Goal: Task Accomplishment & Management: Complete application form

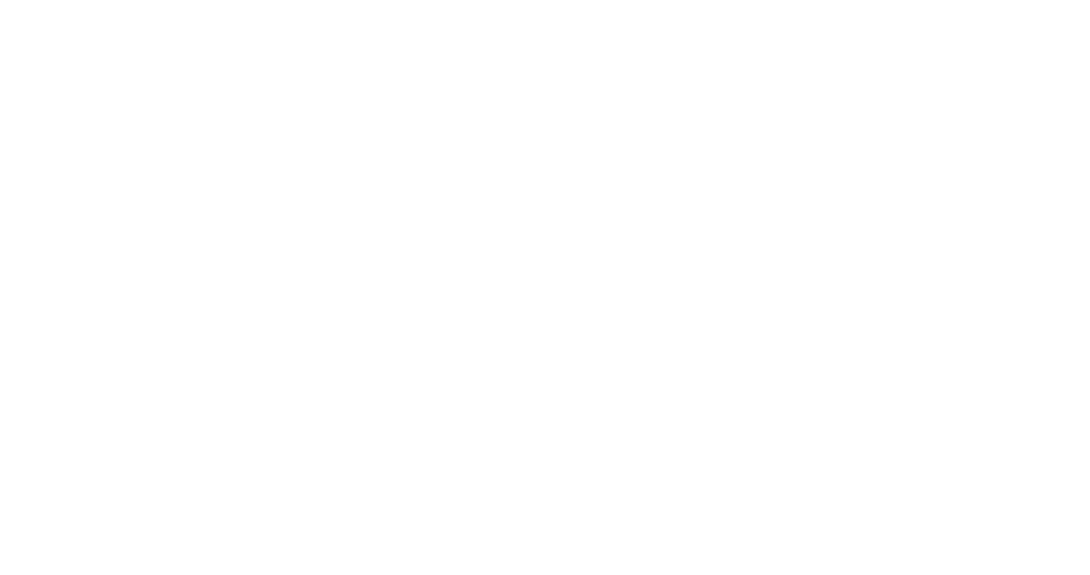
select select "Song"
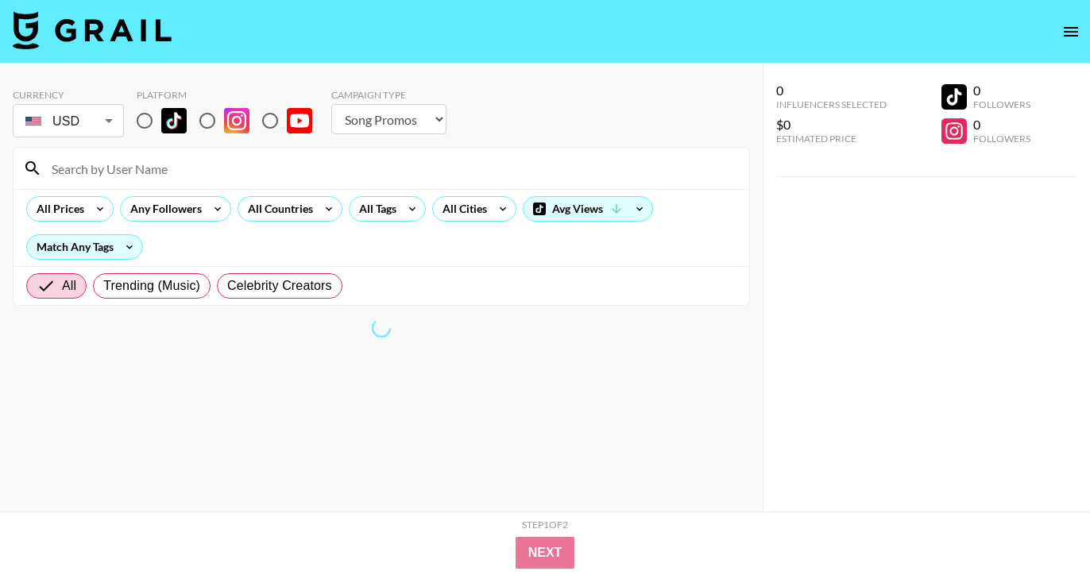
click at [163, 128] on img at bounding box center [173, 120] width 25 height 25
click at [161, 128] on input "radio" at bounding box center [144, 120] width 33 height 33
radio input "true"
click at [153, 184] on div at bounding box center [382, 168] width 736 height 41
click at [134, 164] on input at bounding box center [391, 168] width 698 height 25
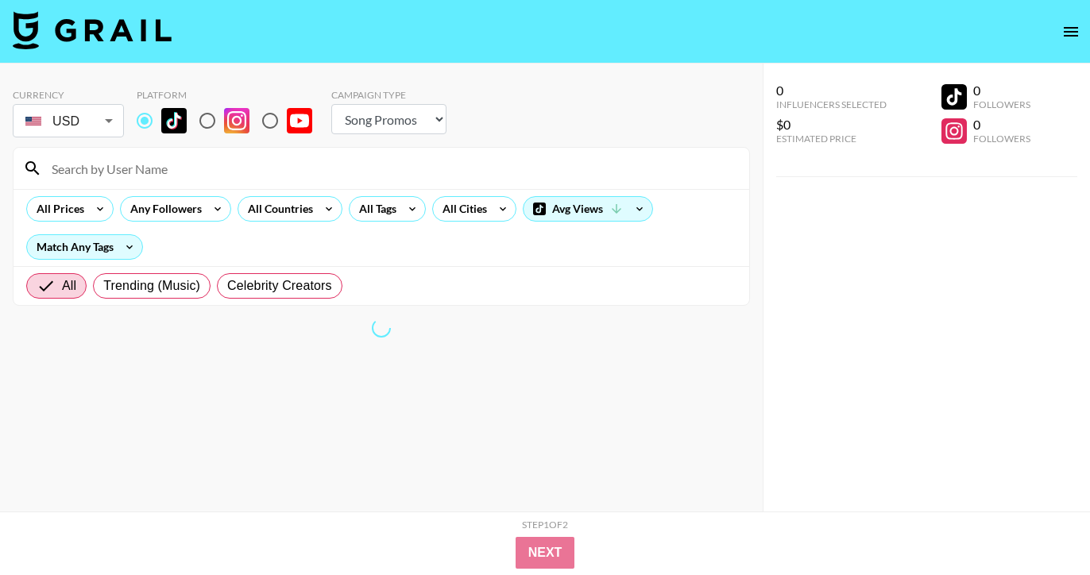
paste input "[URL][DOMAIN_NAME]"
drag, startPoint x: 195, startPoint y: 173, endPoint x: -26, endPoint y: 164, distance: 221.2
click at [0, 164] on html "Currency USD USD ​ Platform Campaign Type Choose Type... Song Promos Brand Prom…" at bounding box center [545, 319] width 1090 height 639
type input "xoxob4y"
click at [130, 176] on input "xoxob4y" at bounding box center [391, 168] width 698 height 25
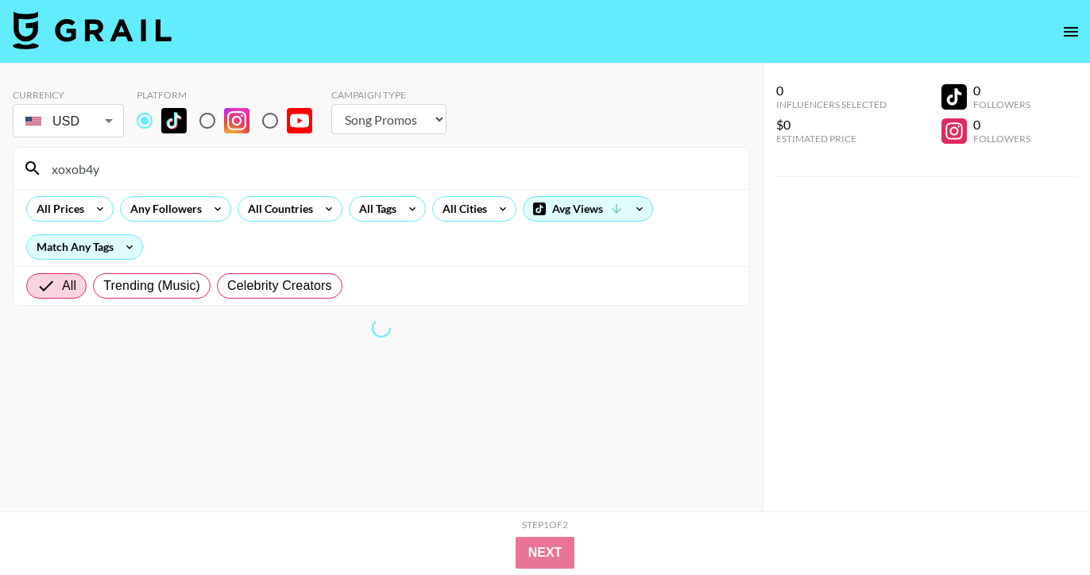
click at [144, 171] on input "xoxob4y" at bounding box center [391, 168] width 698 height 25
click at [118, 166] on input "xoxob4y" at bounding box center [391, 168] width 698 height 25
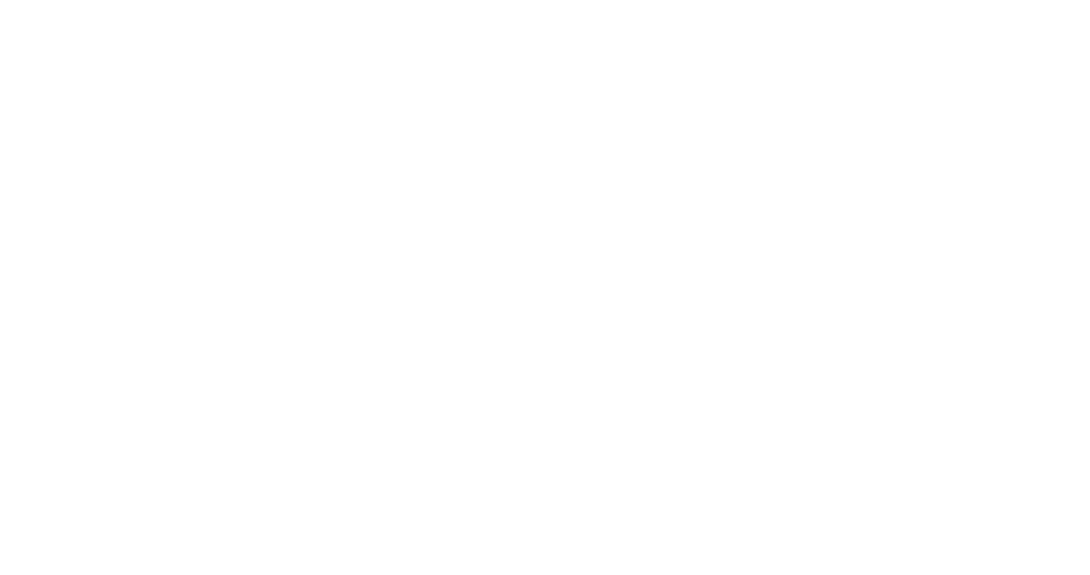
select select "Song"
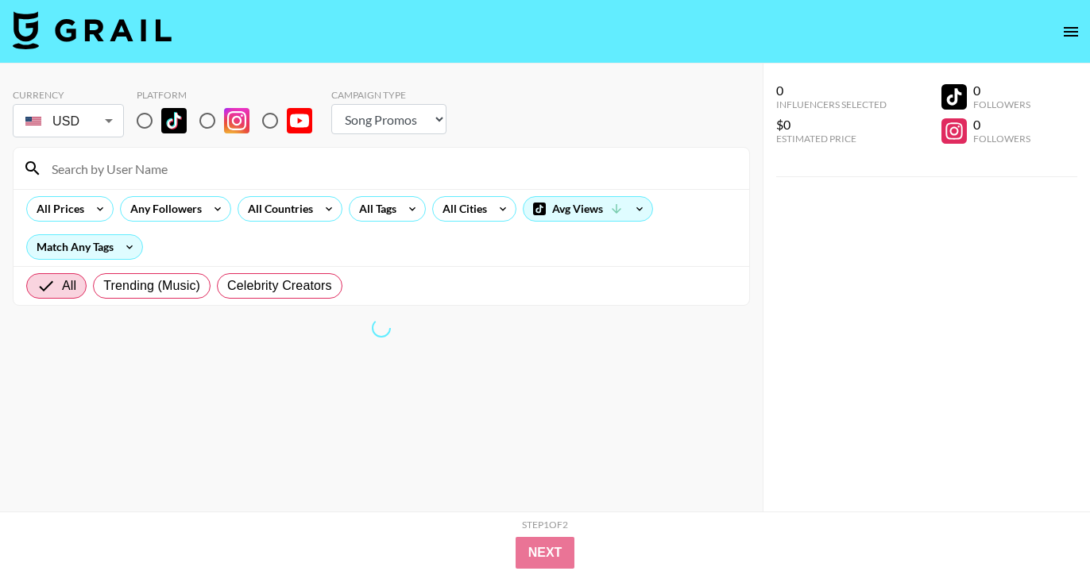
click at [145, 118] on input "radio" at bounding box center [144, 120] width 33 height 33
radio input "true"
click at [143, 174] on input at bounding box center [391, 168] width 698 height 25
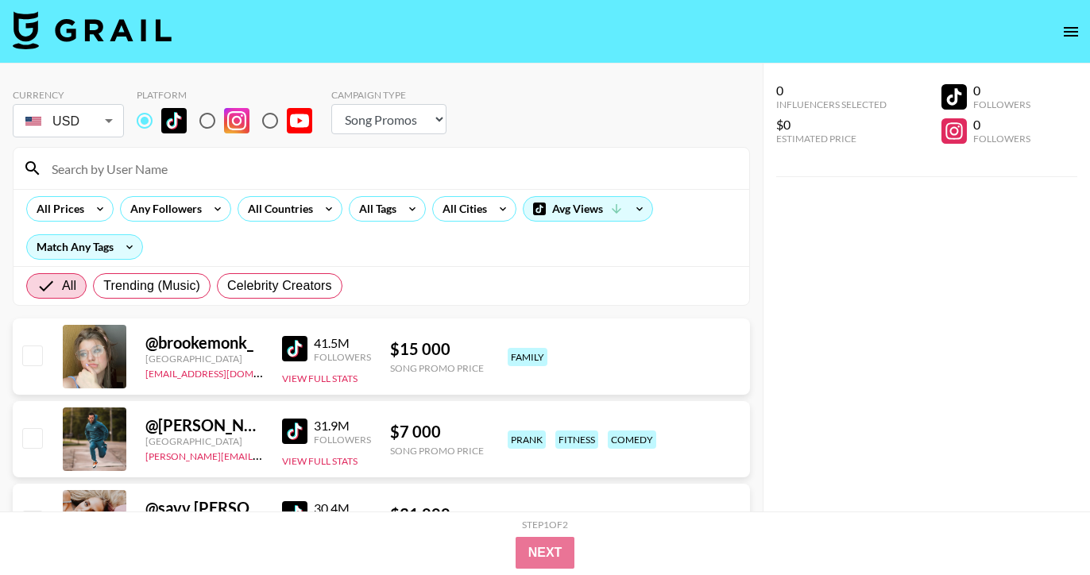
click at [138, 165] on input at bounding box center [391, 168] width 698 height 25
paste input "[URL][DOMAIN_NAME]"
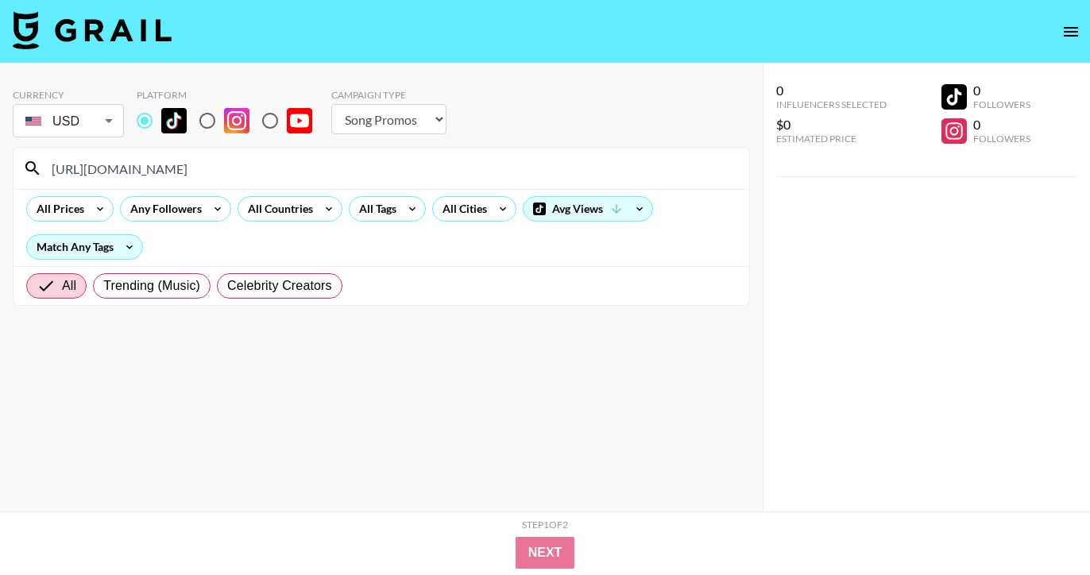
drag, startPoint x: 160, startPoint y: 172, endPoint x: 44, endPoint y: 172, distance: 116.0
click at [44, 172] on input "[URL][DOMAIN_NAME]" at bounding box center [391, 168] width 698 height 25
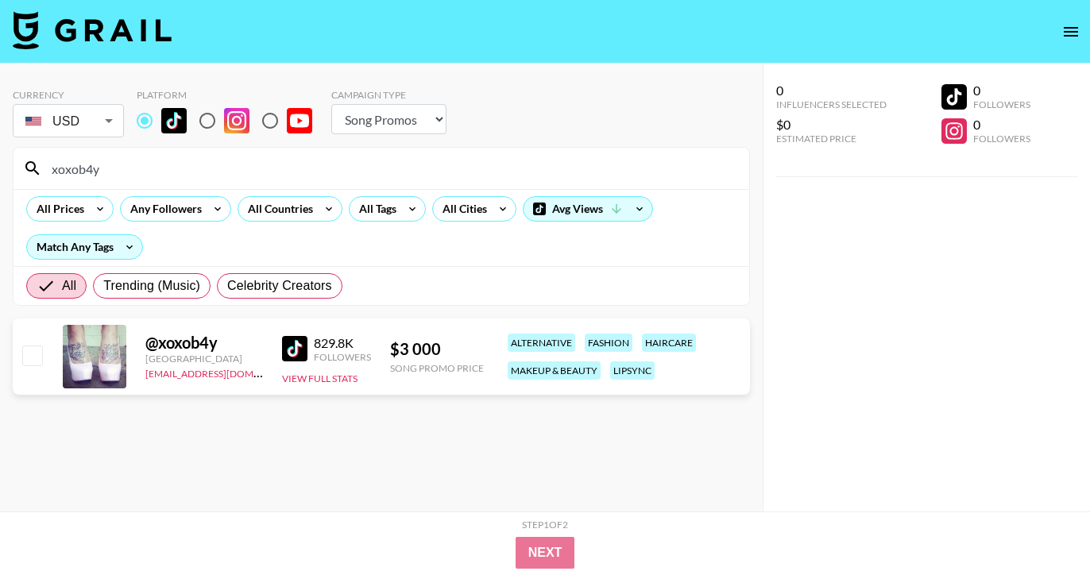
click at [138, 163] on input "xoxob4y" at bounding box center [391, 168] width 698 height 25
paste input "daihanabalieiro"
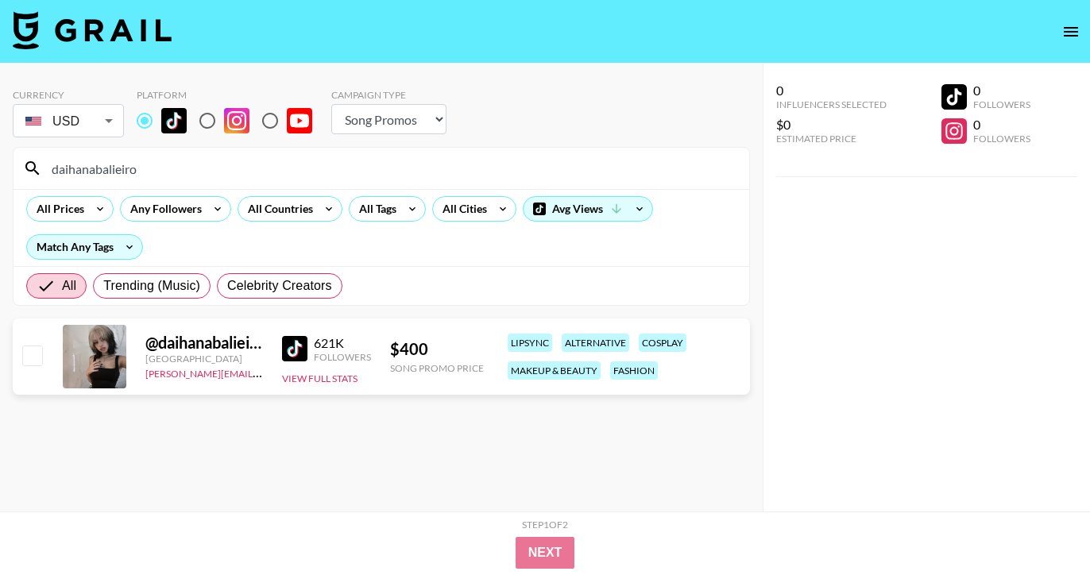
type input "daihanabalieiro"
click at [152, 176] on input "daihanabalieiro" at bounding box center [391, 168] width 698 height 25
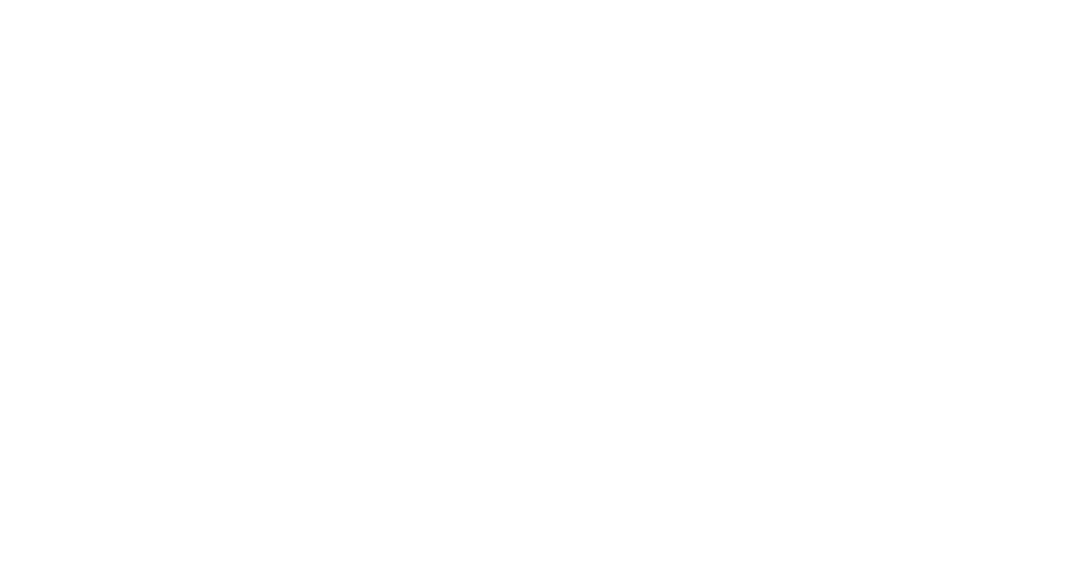
select select "Song"
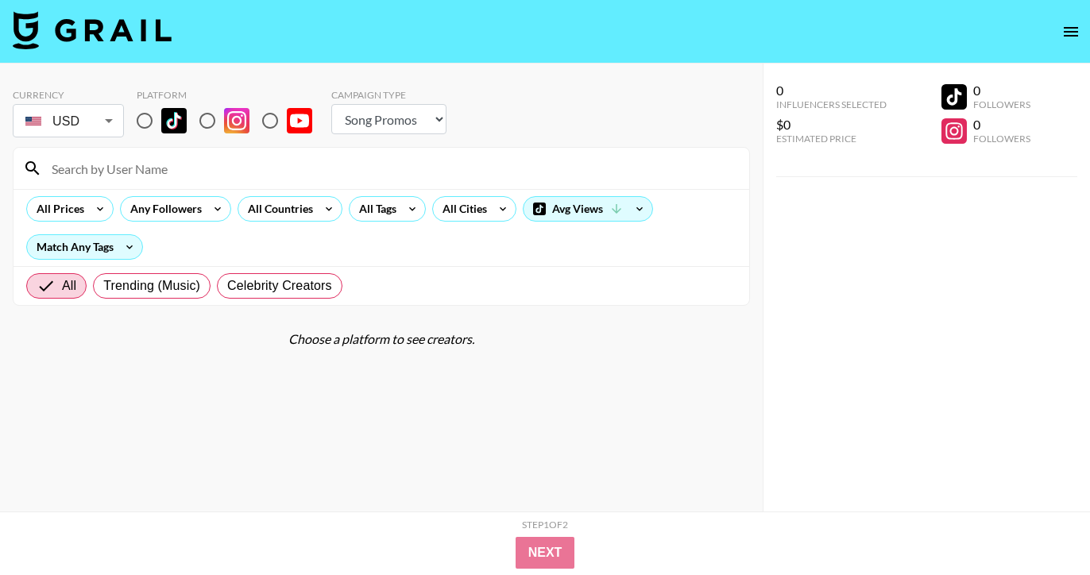
click at [141, 125] on input "radio" at bounding box center [144, 120] width 33 height 33
radio input "true"
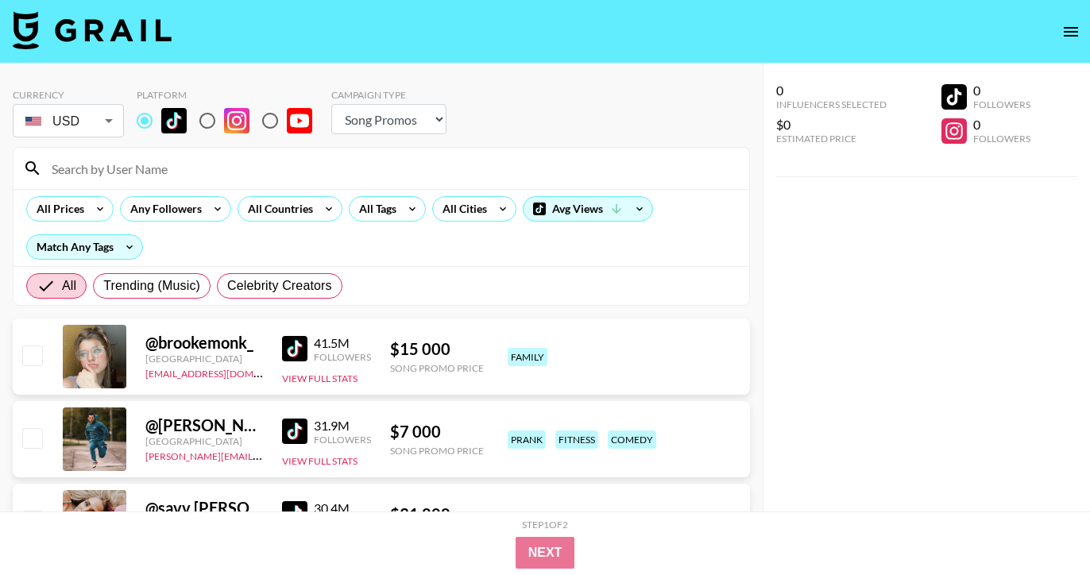
click at [172, 179] on input at bounding box center [391, 168] width 698 height 25
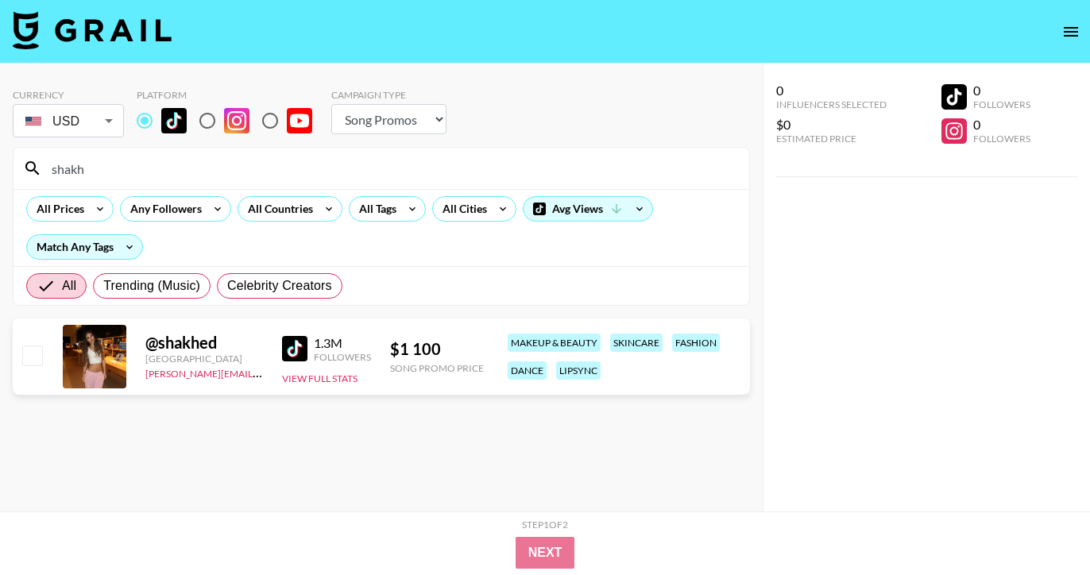
type input "shakh"
